Goal: Task Accomplishment & Management: Manage account settings

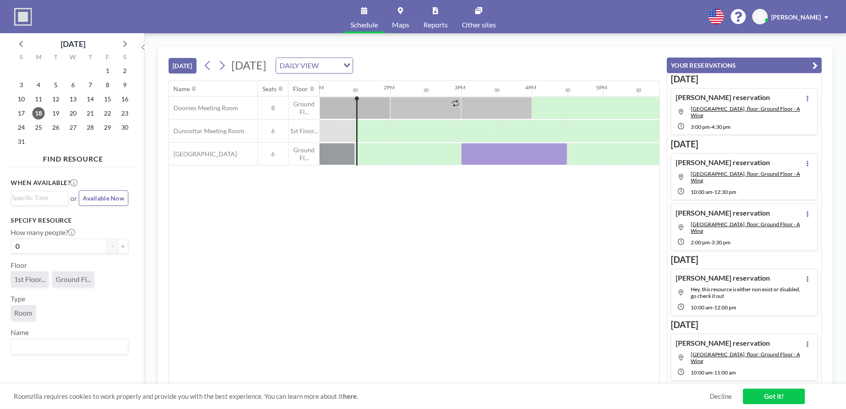
scroll to position [0, 920]
click at [231, 64] on div "[DATE] DAILY VIEW Loading..." at bounding box center [277, 66] width 152 height 16
click at [226, 65] on icon at bounding box center [222, 65] width 8 height 13
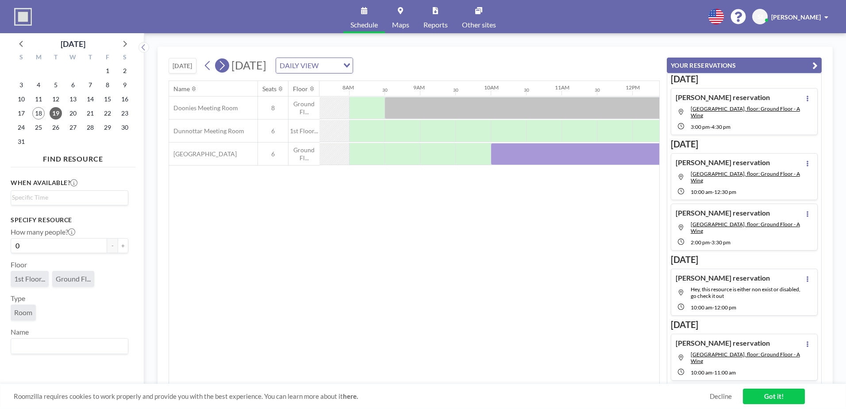
scroll to position [0, 566]
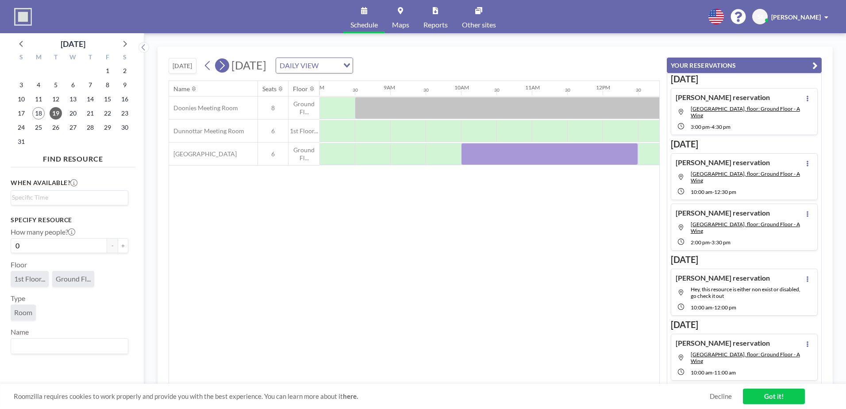
click at [225, 65] on icon at bounding box center [222, 65] width 8 height 13
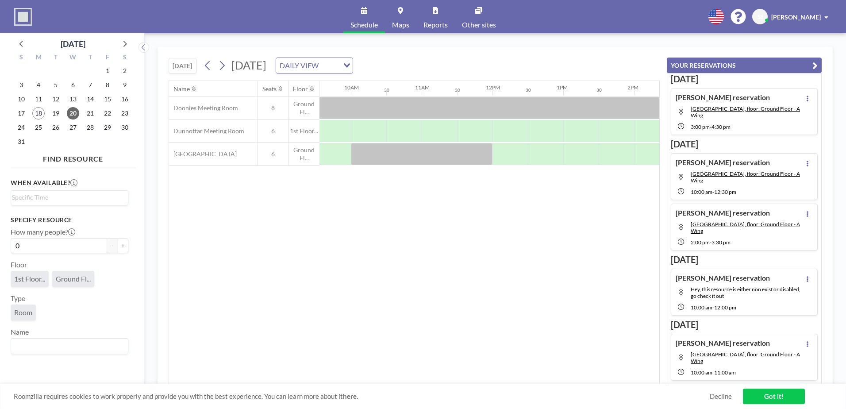
scroll to position [0, 721]
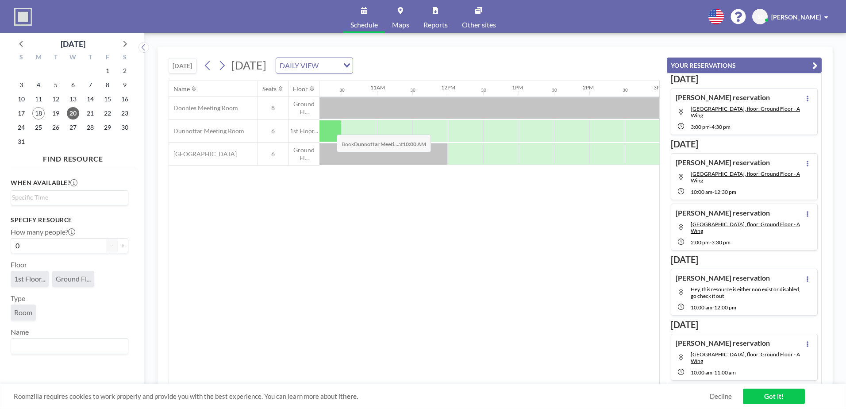
click at [330, 128] on div at bounding box center [323, 131] width 35 height 22
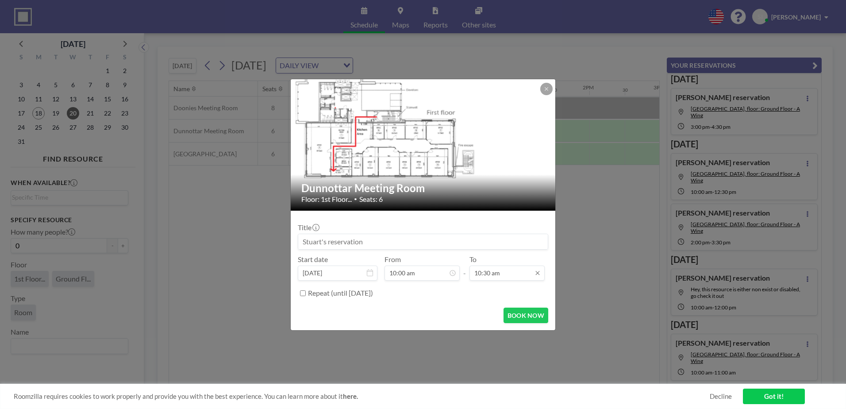
scroll to position [63, 0]
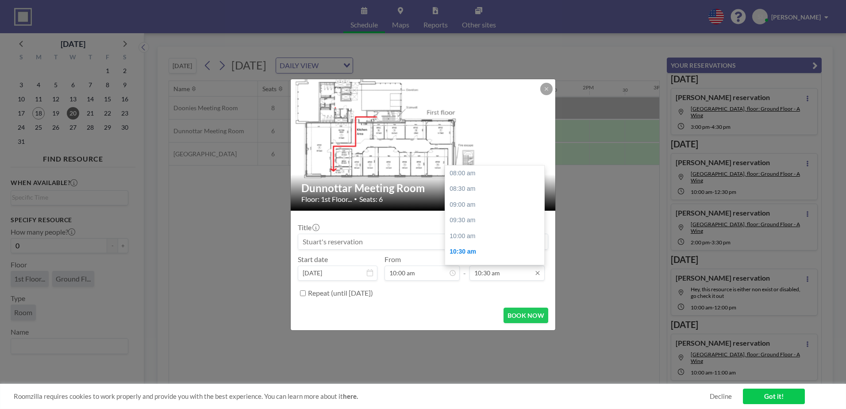
click at [494, 275] on input "10:30 am" at bounding box center [506, 272] width 75 height 15
click at [480, 218] on div "12:00 pm" at bounding box center [497, 220] width 104 height 16
type input "12:00 pm"
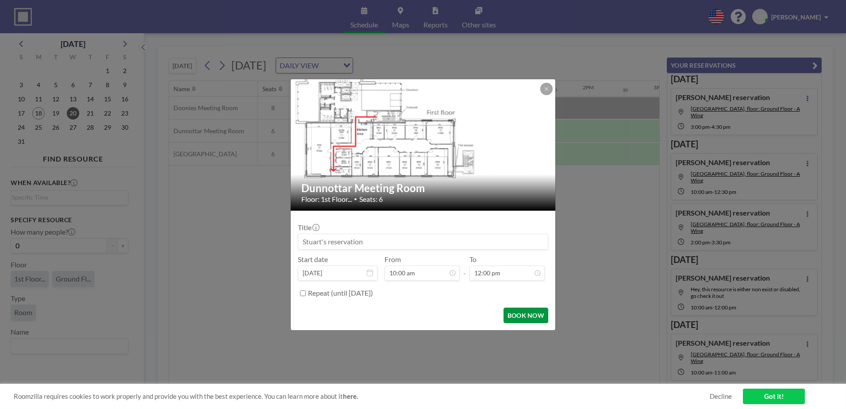
scroll to position [126, 0]
click at [534, 312] on button "BOOK NOW" at bounding box center [525, 314] width 45 height 15
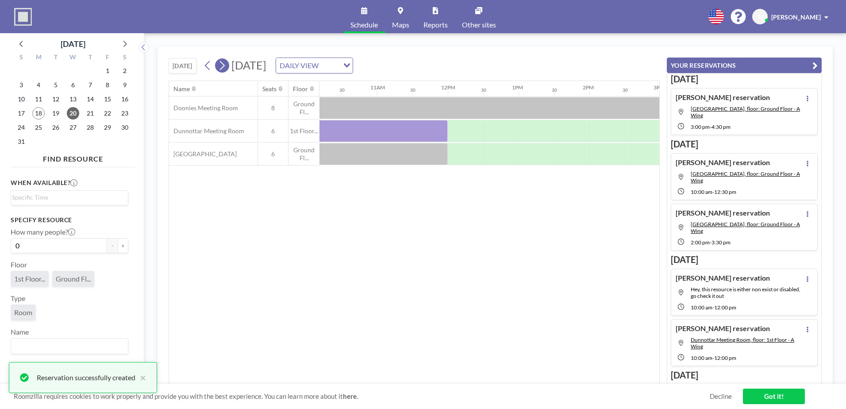
click at [222, 67] on icon at bounding box center [222, 65] width 8 height 13
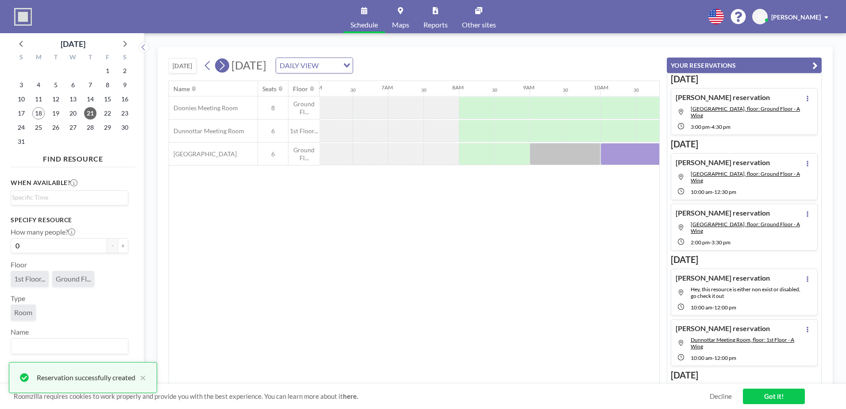
scroll to position [0, 531]
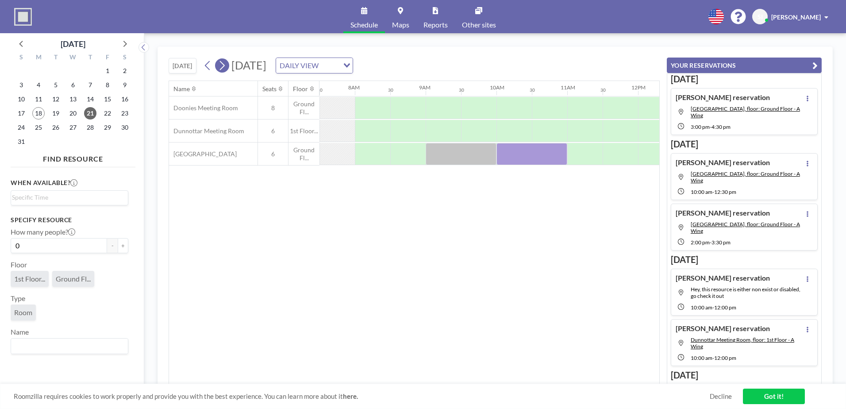
click at [226, 68] on icon at bounding box center [222, 65] width 8 height 13
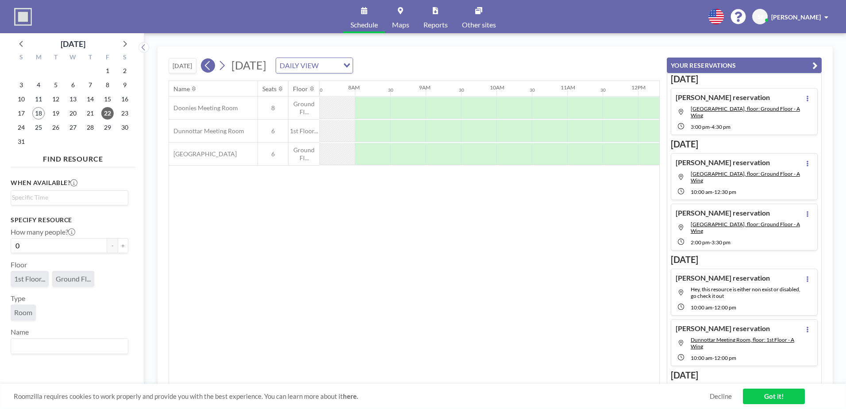
click at [205, 68] on icon at bounding box center [207, 65] width 8 height 13
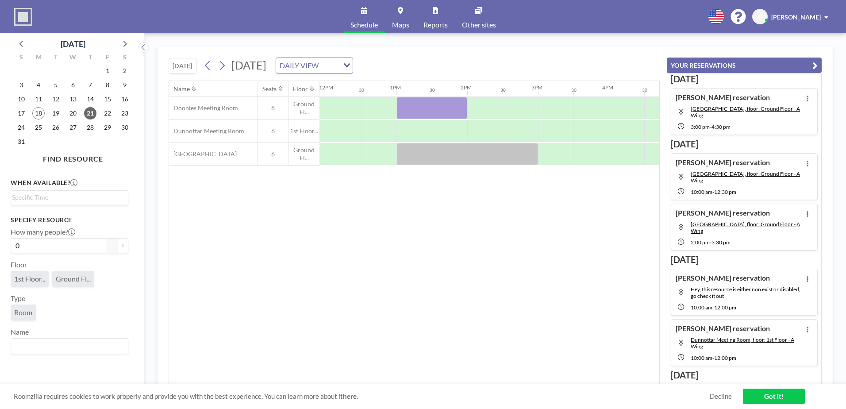
scroll to position [0, 841]
click at [411, 135] on div at bounding box center [415, 131] width 35 height 22
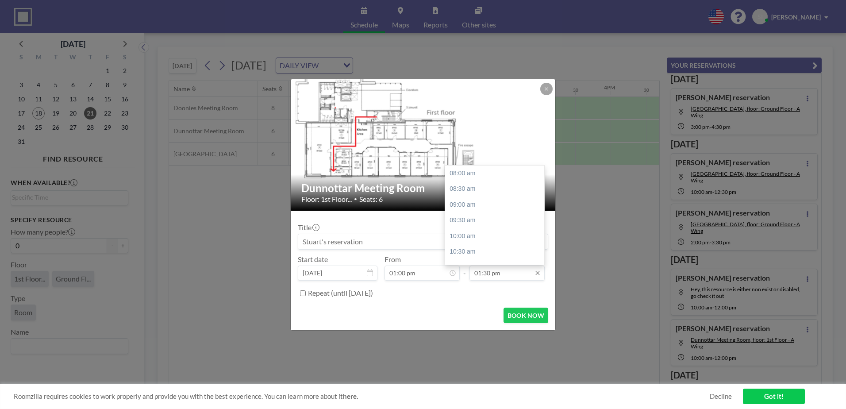
scroll to position [173, 0]
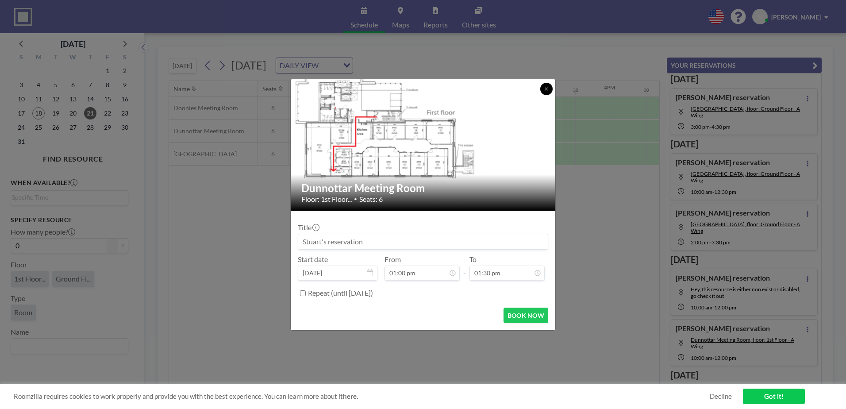
click at [549, 82] on img at bounding box center [423, 144] width 265 height 149
click at [547, 88] on icon at bounding box center [546, 88] width 5 height 5
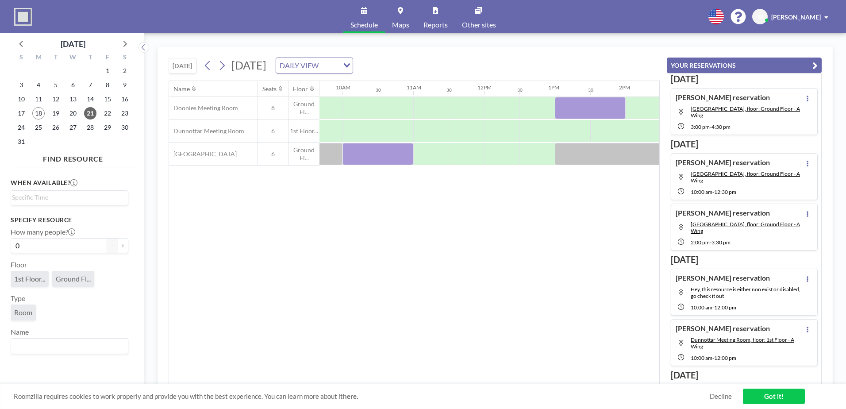
scroll to position [0, 716]
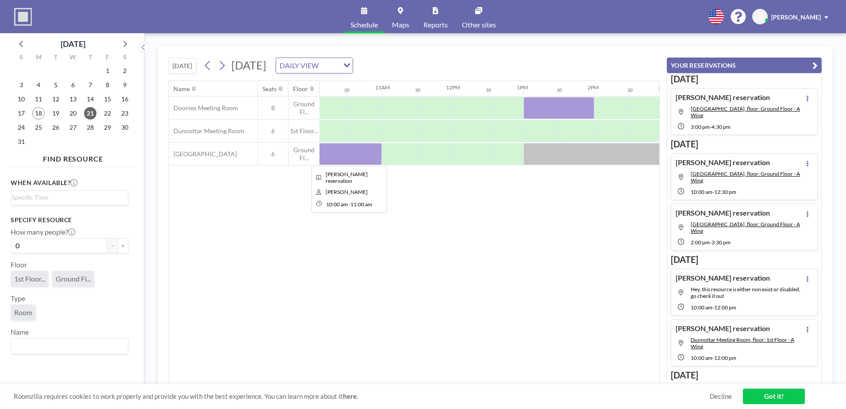
click at [371, 157] on div at bounding box center [346, 154] width 71 height 22
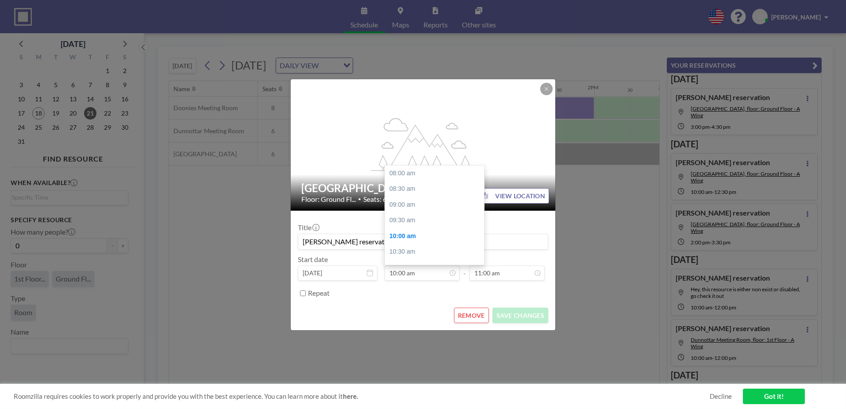
scroll to position [63, 0]
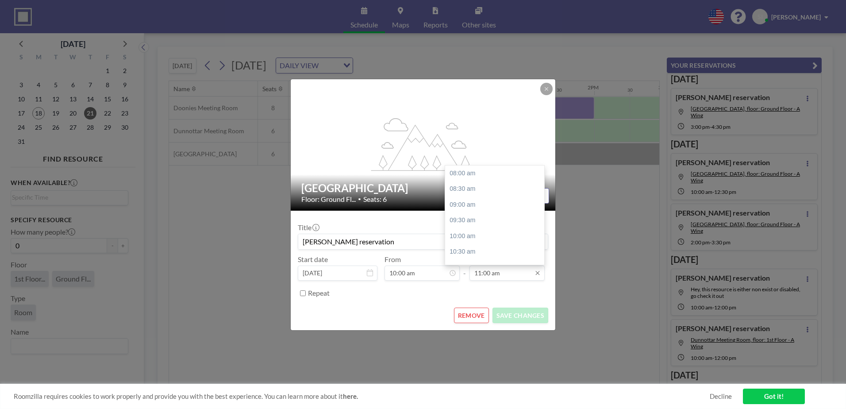
click at [503, 277] on input "11:00 am" at bounding box center [506, 272] width 75 height 15
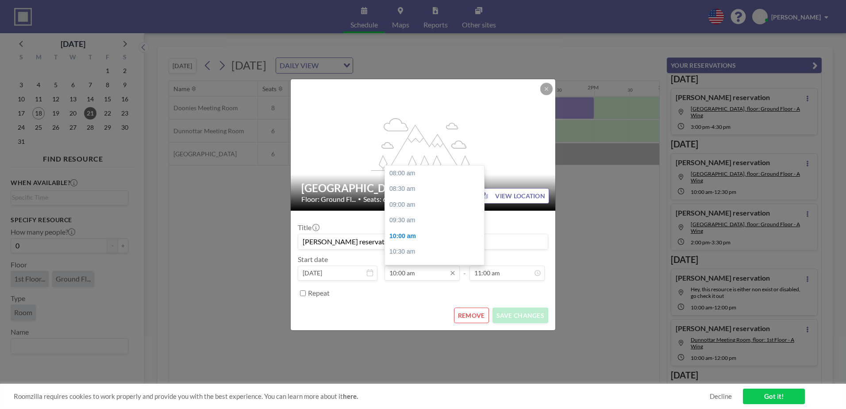
click at [407, 274] on input "10:00 am" at bounding box center [421, 272] width 75 height 15
click at [423, 198] on div "03:00 pm" at bounding box center [437, 198] width 104 height 16
type input "03:00 pm"
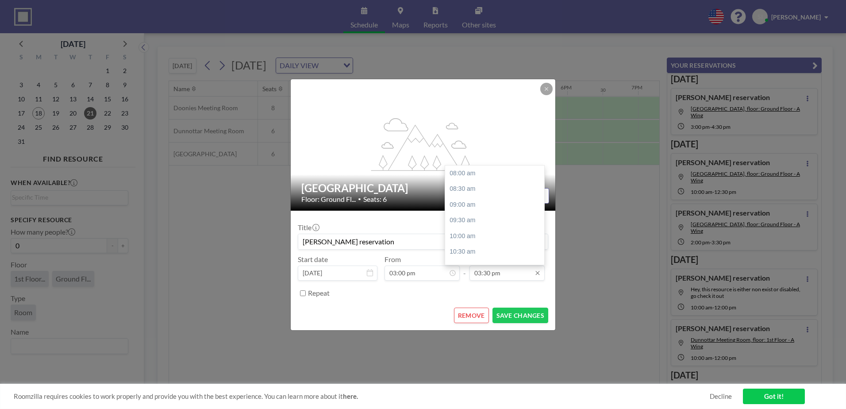
scroll to position [236, 0]
click at [516, 274] on input "03:30 pm" at bounding box center [506, 272] width 75 height 15
click at [469, 182] on div "04:00 pm" at bounding box center [497, 189] width 104 height 16
type input "04:00 pm"
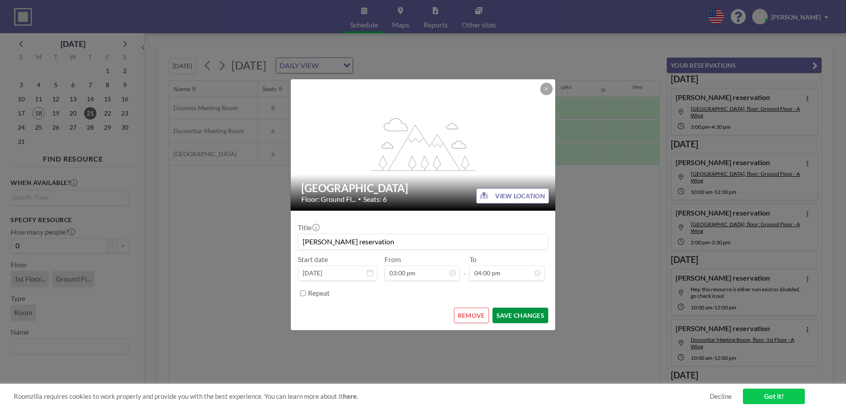
click at [534, 312] on button "SAVE CHANGES" at bounding box center [520, 314] width 56 height 15
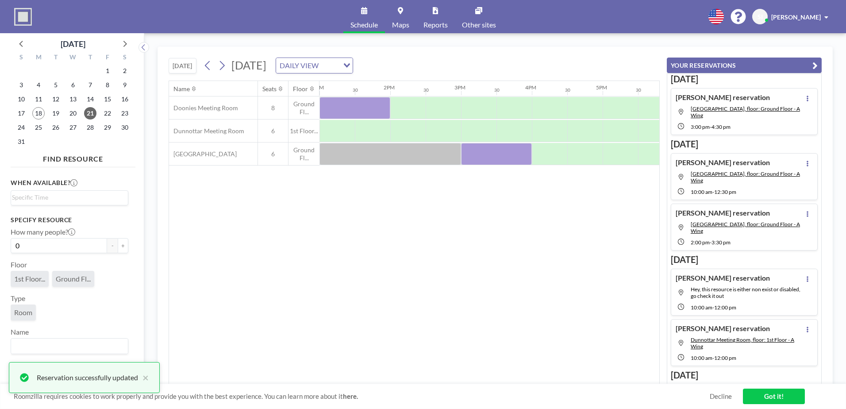
scroll to position [0, 884]
